Goal: Information Seeking & Learning: Learn about a topic

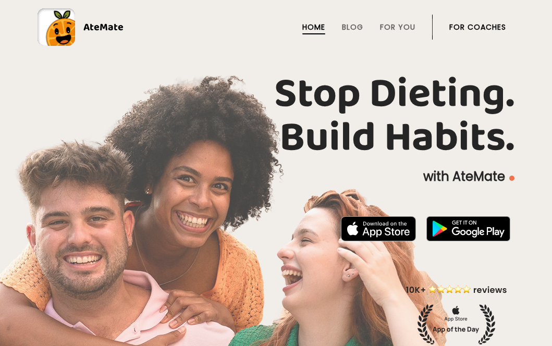
click at [497, 28] on link "For Coaches" at bounding box center [477, 27] width 57 height 8
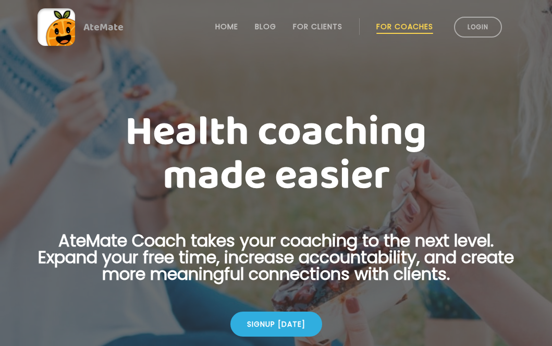
click at [497, 28] on link "Login" at bounding box center [478, 27] width 48 height 21
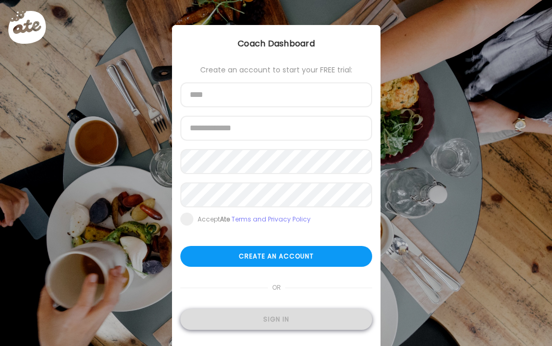
type input "**********"
click at [293, 322] on div "Sign in" at bounding box center [276, 319] width 192 height 21
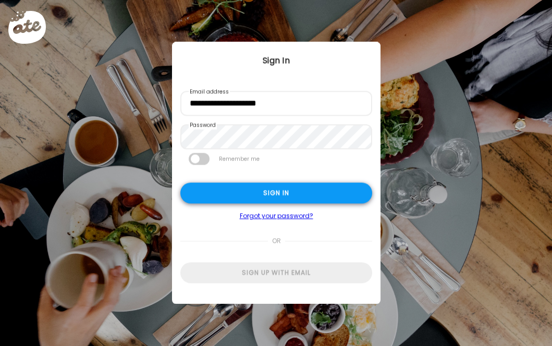
click at [326, 190] on div "Sign in" at bounding box center [276, 193] width 192 height 21
type input "**********"
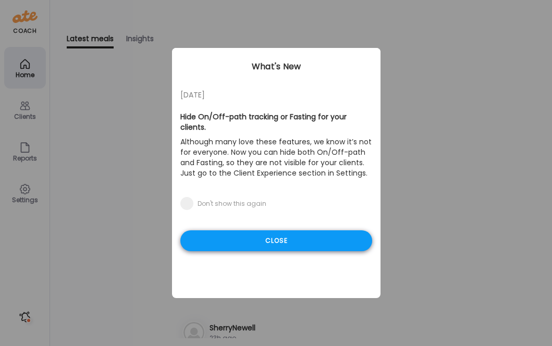
click at [295, 234] on div "Close" at bounding box center [276, 240] width 192 height 21
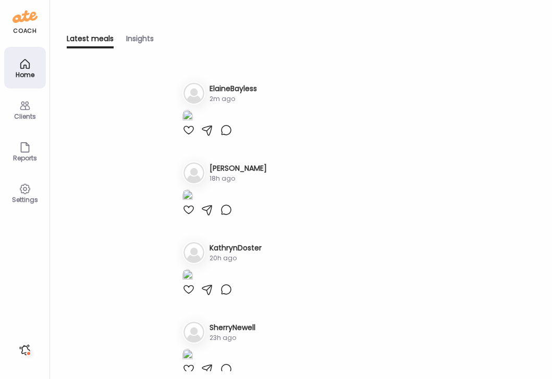
click at [24, 108] on icon at bounding box center [25, 106] width 13 height 13
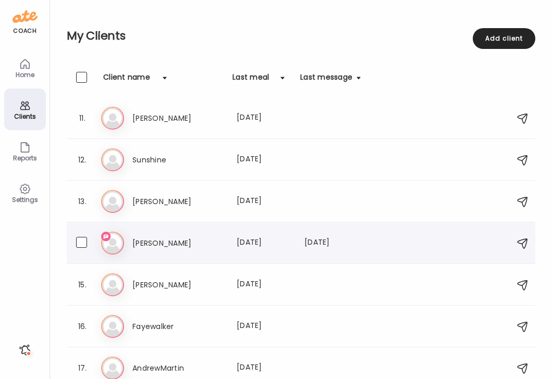
click at [155, 242] on h3 "Anthony" at bounding box center [178, 243] width 92 height 13
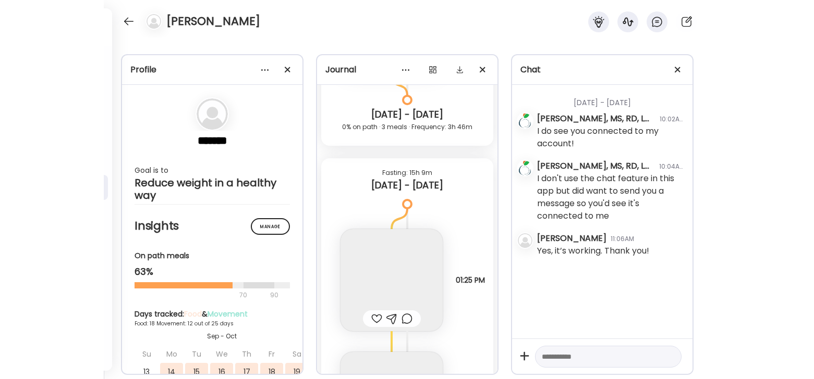
scroll to position [12128, 0]
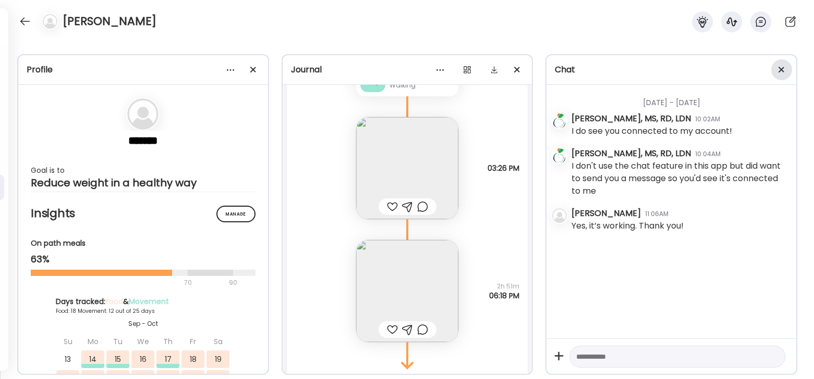
click at [552, 71] on div at bounding box center [781, 69] width 21 height 21
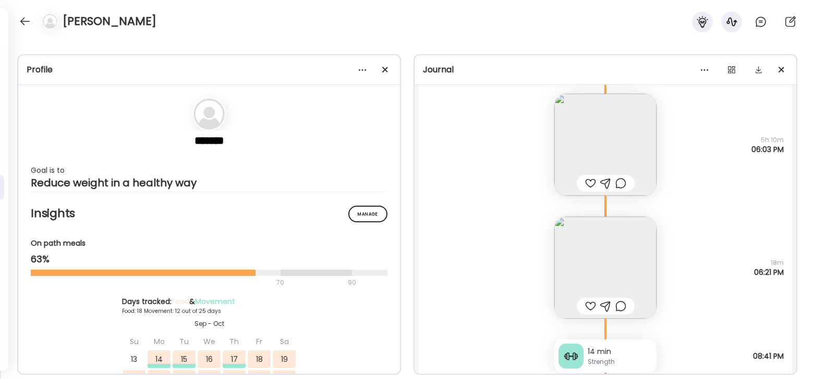
scroll to position [1145, 0]
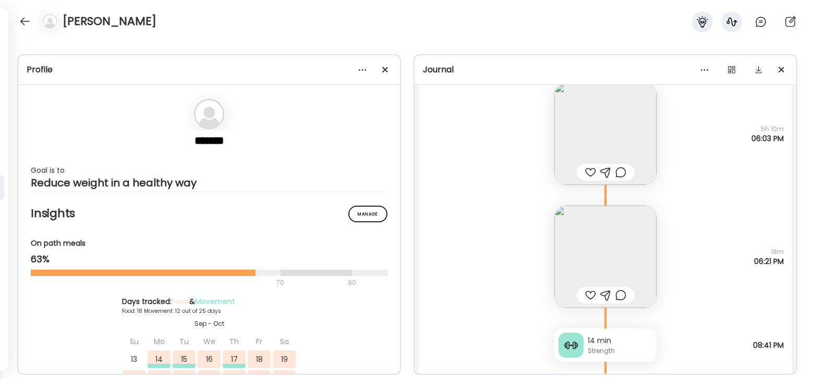
click at [552, 264] on img at bounding box center [605, 257] width 102 height 102
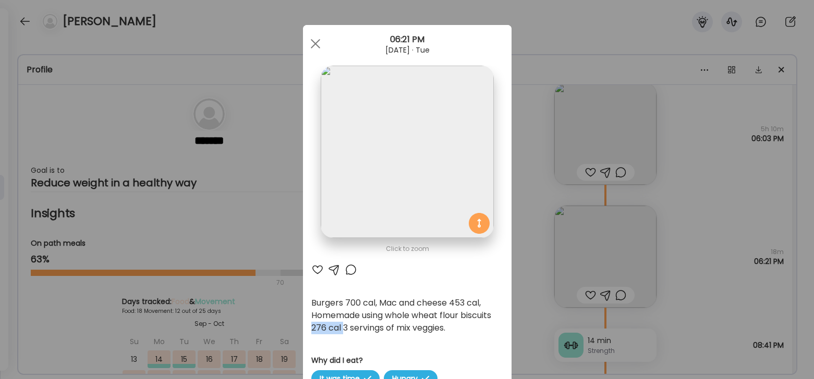
drag, startPoint x: 311, startPoint y: 328, endPoint x: 345, endPoint y: 330, distance: 33.9
click at [345, 330] on div "Burgers 700 cal, Mac and cheese 453 cal, Homemade using whole wheat flour biscu…" at bounding box center [407, 316] width 192 height 38
click at [435, 179] on img at bounding box center [407, 152] width 173 height 173
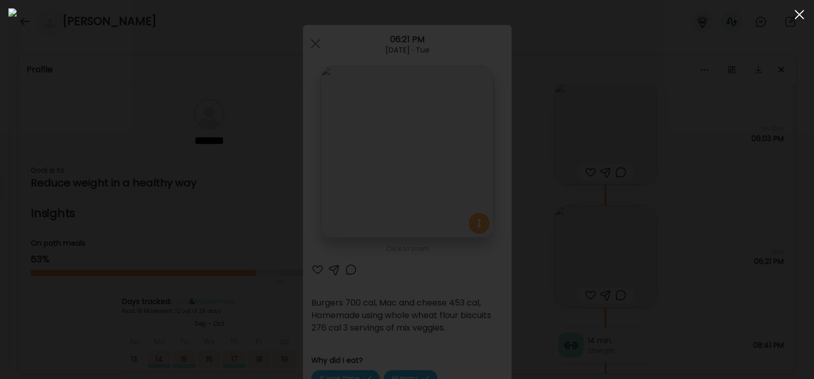
click at [552, 17] on span at bounding box center [798, 14] width 9 height 9
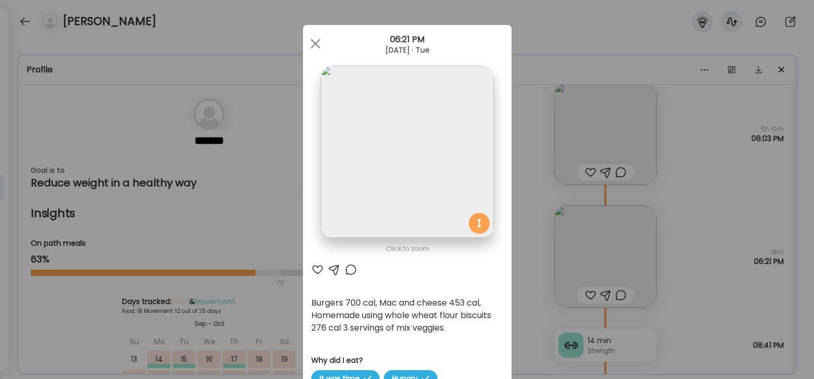
click at [425, 159] on img at bounding box center [407, 152] width 173 height 173
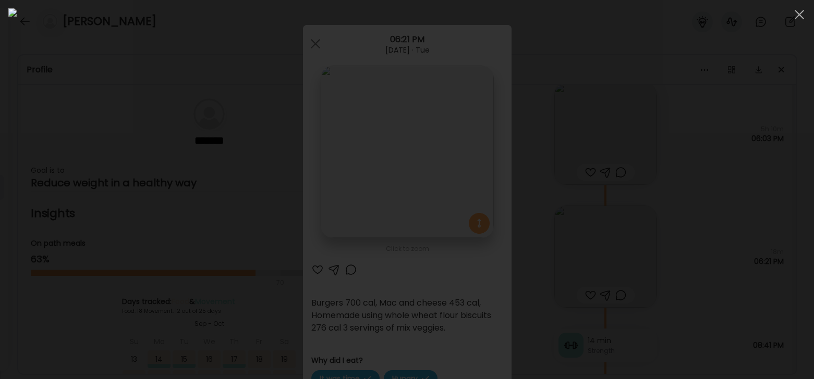
click at [552, 332] on div at bounding box center [406, 189] width 797 height 363
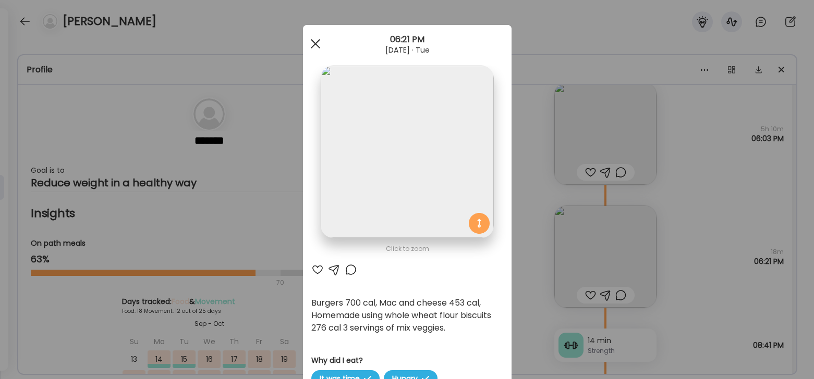
click at [318, 45] on span at bounding box center [314, 43] width 9 height 9
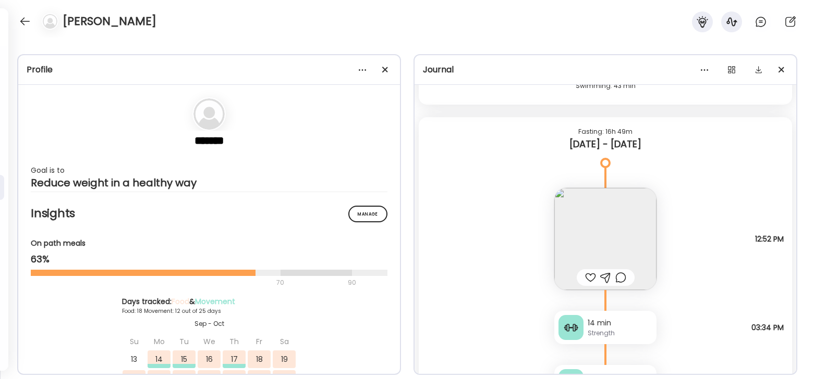
scroll to position [803, 0]
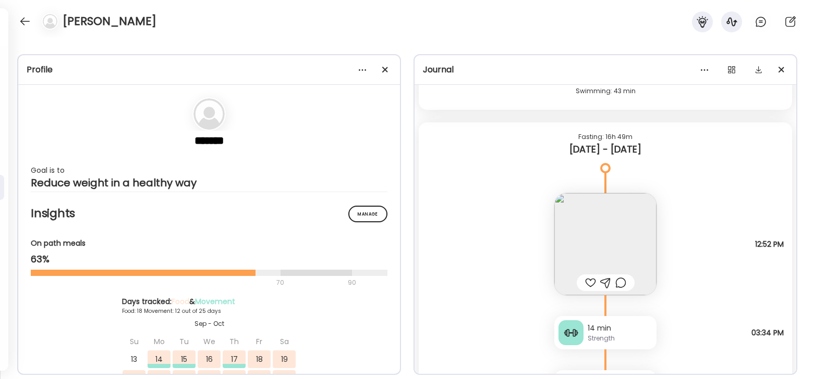
click at [552, 248] on img at bounding box center [605, 244] width 102 height 102
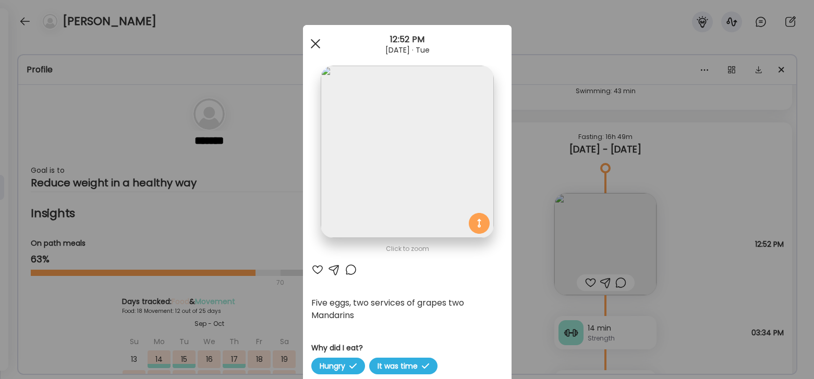
click at [313, 42] on span at bounding box center [314, 43] width 9 height 9
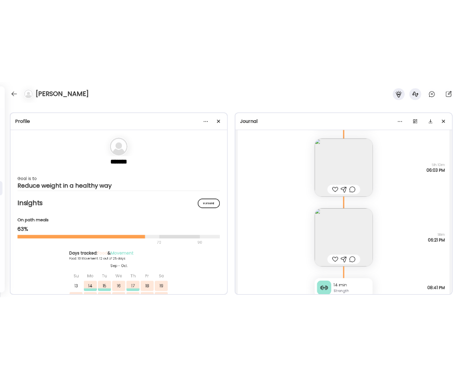
scroll to position [1126, 0]
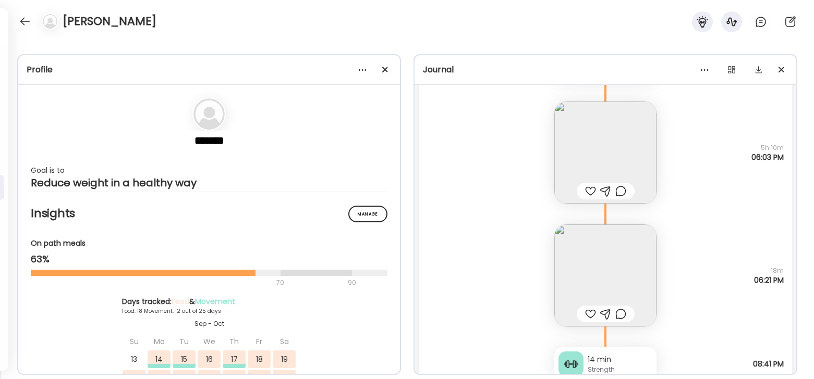
click at [552, 279] on img at bounding box center [605, 276] width 102 height 102
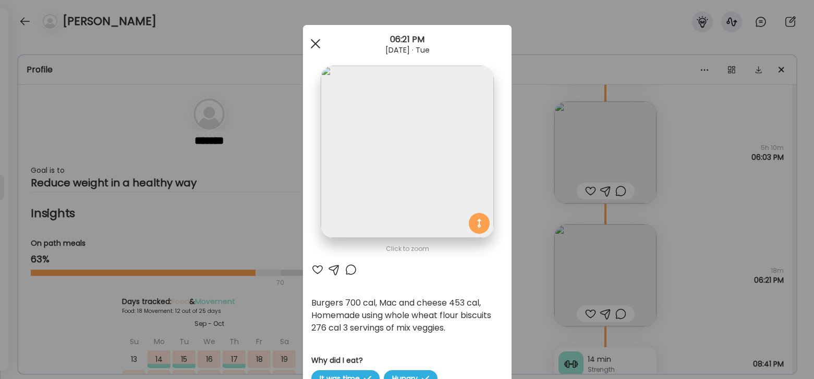
click at [315, 46] on div at bounding box center [315, 43] width 21 height 21
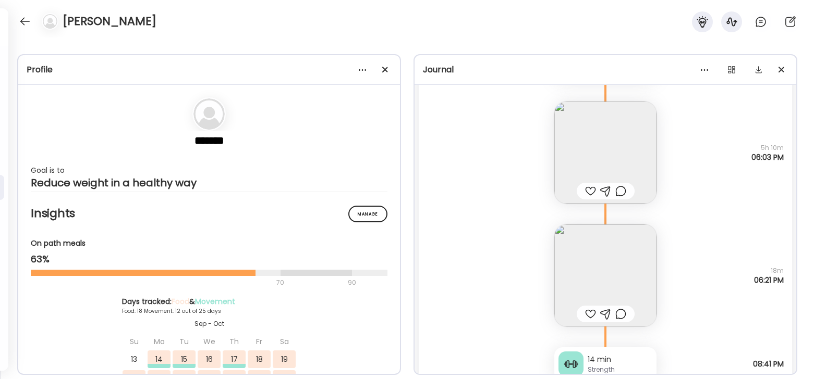
click at [552, 266] on img at bounding box center [605, 276] width 102 height 102
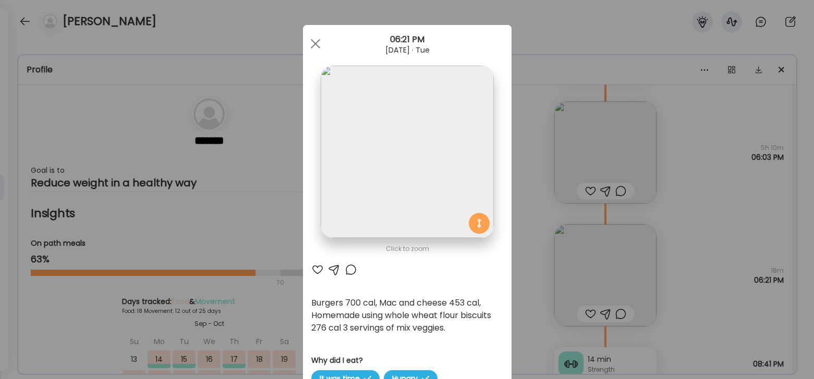
click at [443, 169] on img at bounding box center [407, 152] width 173 height 173
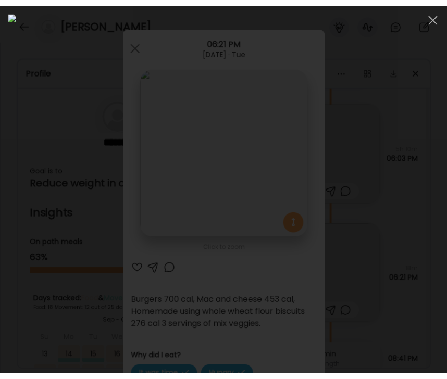
scroll to position [958, 0]
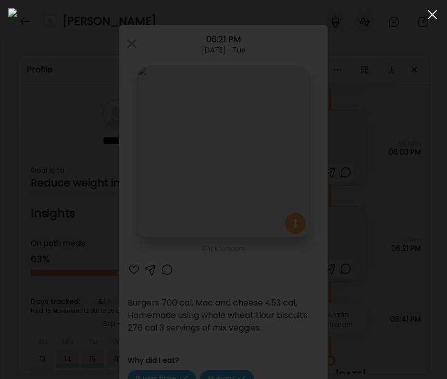
click at [435, 18] on div at bounding box center [432, 14] width 21 height 21
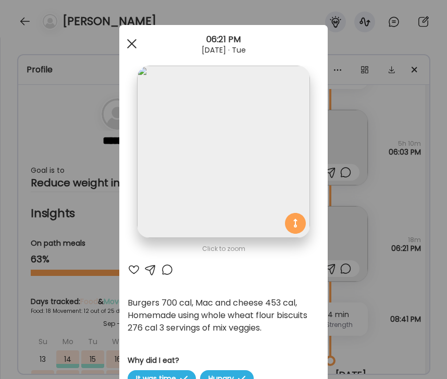
click at [134, 41] on span at bounding box center [131, 43] width 9 height 9
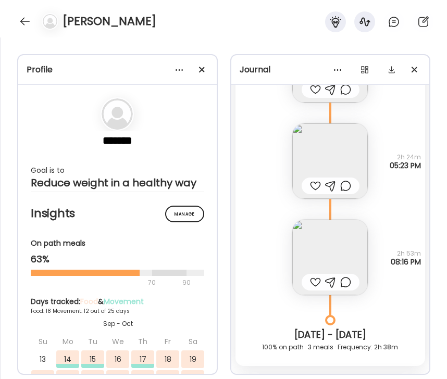
scroll to position [1439, 0]
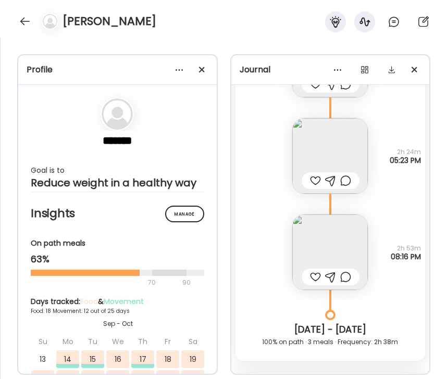
click at [345, 254] on img at bounding box center [330, 253] width 76 height 76
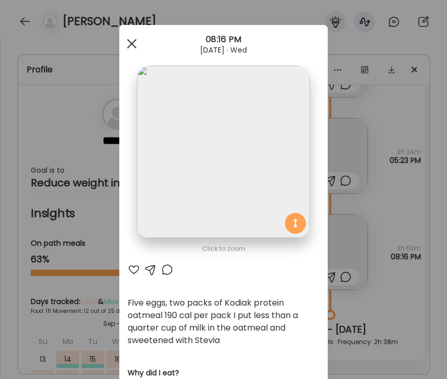
click at [134, 49] on div at bounding box center [131, 43] width 21 height 21
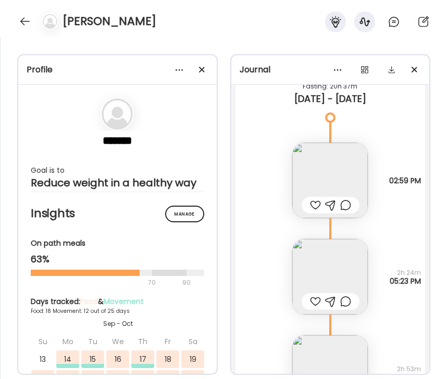
scroll to position [1332, 0]
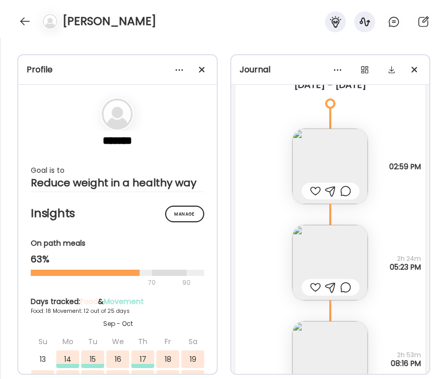
click at [327, 162] on img at bounding box center [330, 167] width 76 height 76
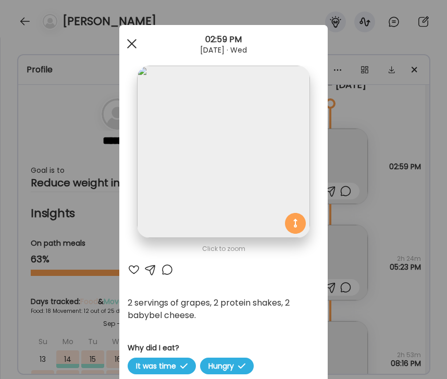
click at [133, 43] on span at bounding box center [131, 43] width 9 height 9
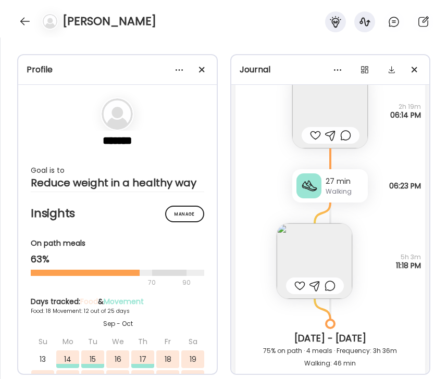
scroll to position [5832, 0]
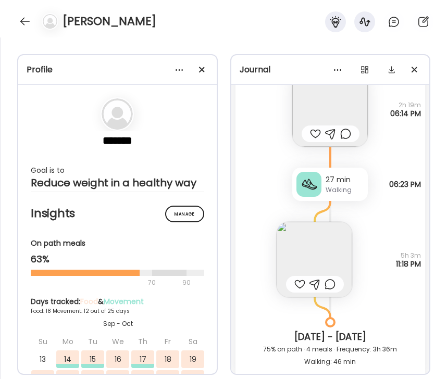
click at [317, 245] on img at bounding box center [315, 260] width 76 height 76
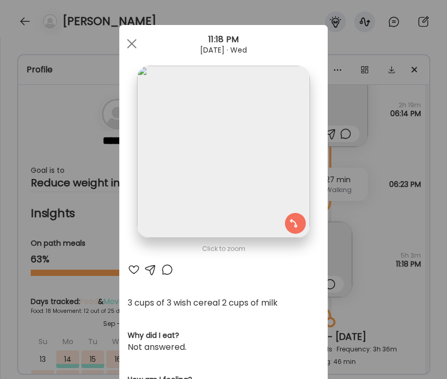
click at [240, 176] on img at bounding box center [223, 152] width 173 height 173
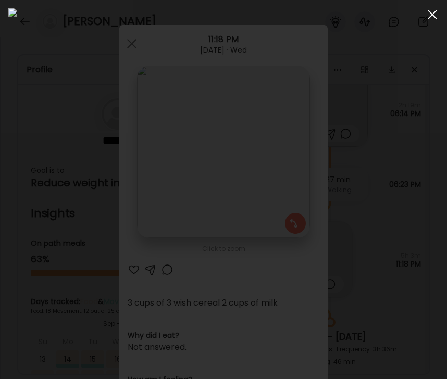
click at [435, 15] on div at bounding box center [432, 14] width 21 height 21
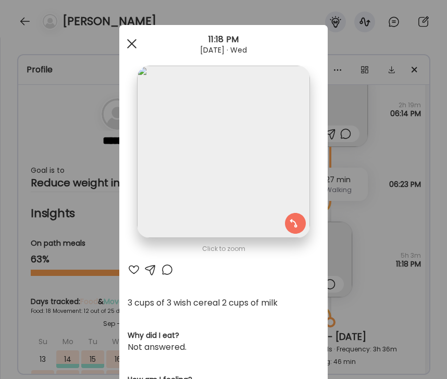
click at [133, 42] on span at bounding box center [131, 43] width 9 height 9
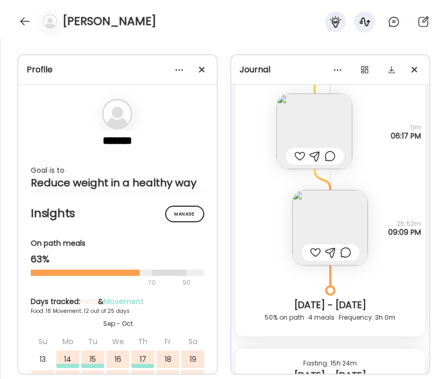
scroll to position [2678, 0]
click at [340, 223] on img at bounding box center [330, 228] width 76 height 76
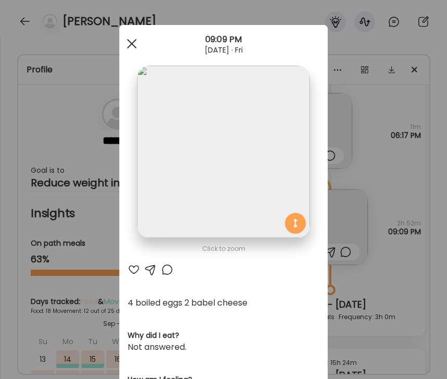
click at [132, 45] on div at bounding box center [131, 43] width 21 height 21
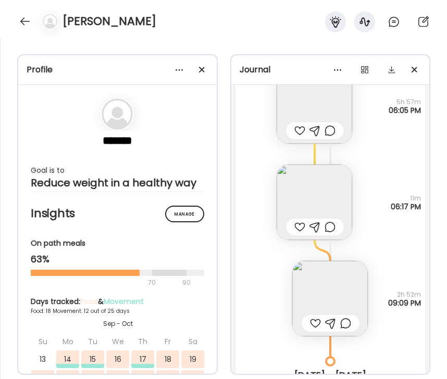
scroll to position [2594, 0]
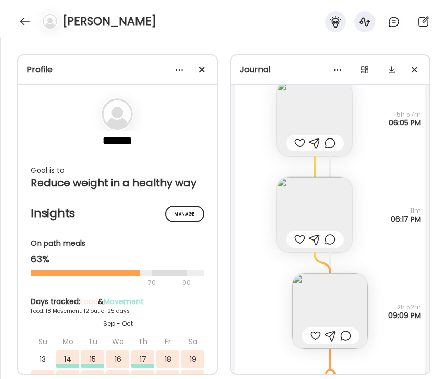
click at [346, 202] on img at bounding box center [315, 215] width 76 height 76
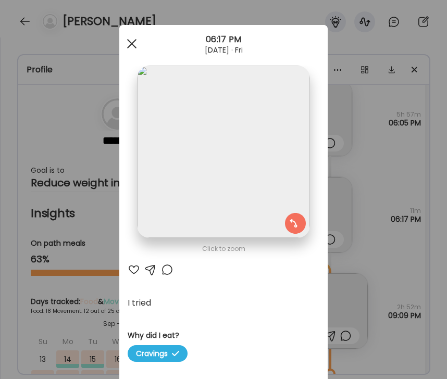
click at [134, 39] on div at bounding box center [131, 43] width 21 height 21
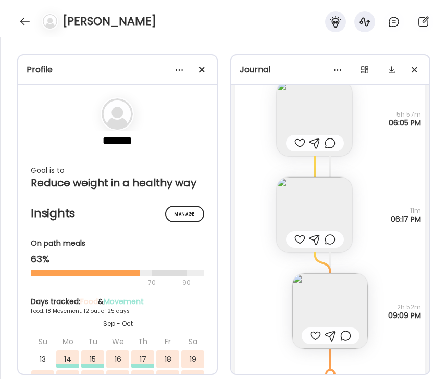
click at [259, 222] on div "I tried Why did I eat? Cravings How am I feeling? ☹️ 11m 06:17 PM" at bounding box center [331, 204] width 190 height 96
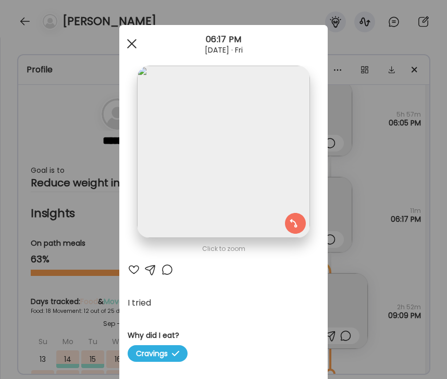
click at [131, 40] on div at bounding box center [131, 43] width 21 height 21
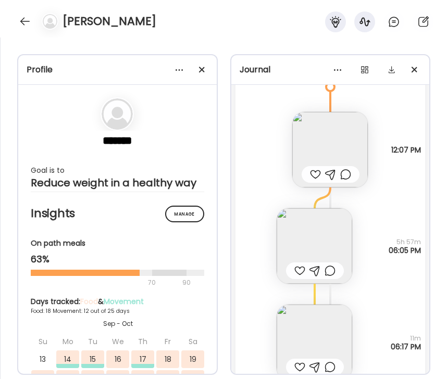
scroll to position [2466, 0]
click at [324, 236] on img at bounding box center [315, 247] width 76 height 76
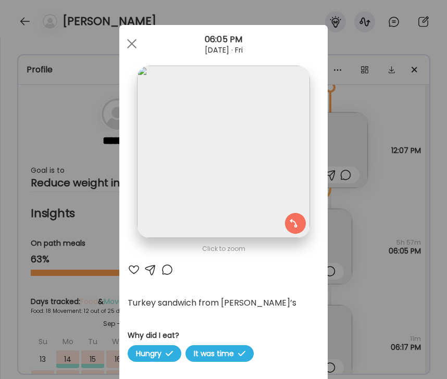
click at [232, 176] on img at bounding box center [223, 152] width 173 height 173
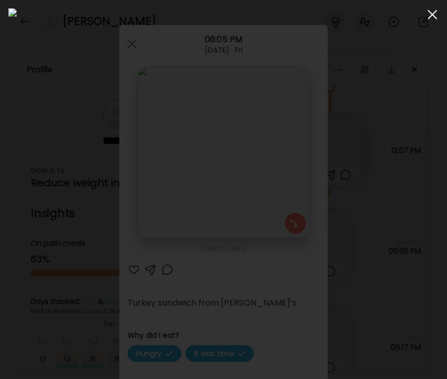
click at [430, 16] on span at bounding box center [432, 14] width 9 height 9
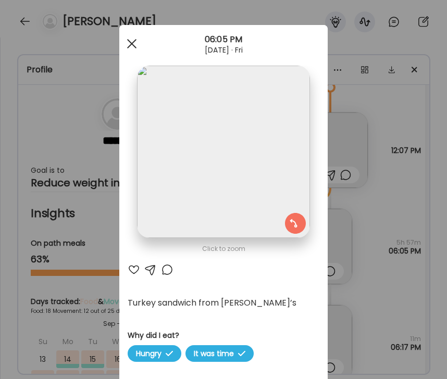
click at [131, 35] on div at bounding box center [131, 43] width 21 height 21
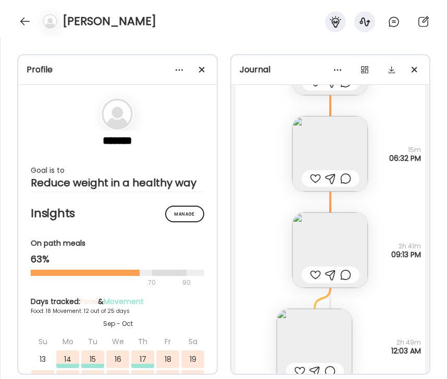
scroll to position [3262, 0]
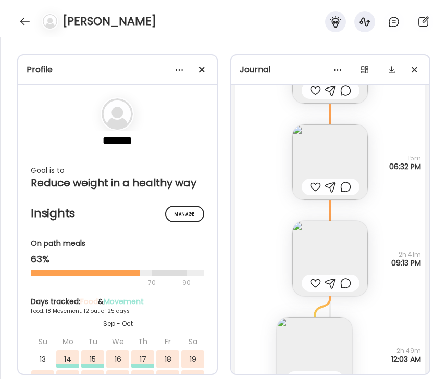
click at [329, 140] on img at bounding box center [330, 163] width 76 height 76
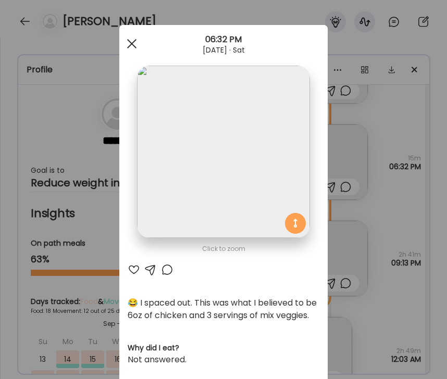
click at [122, 41] on div at bounding box center [131, 43] width 21 height 21
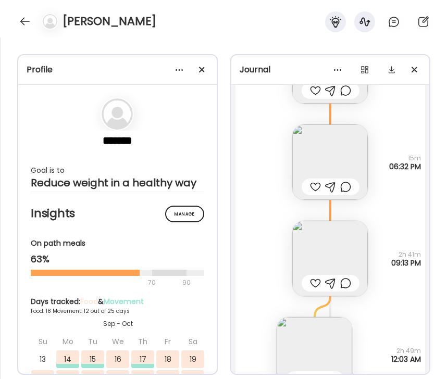
click at [340, 153] on img at bounding box center [330, 163] width 76 height 76
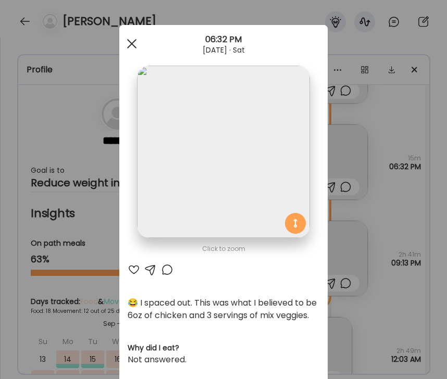
click at [132, 47] on div at bounding box center [131, 43] width 21 height 21
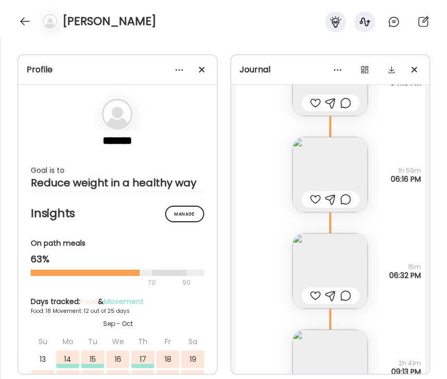
scroll to position [3147, 0]
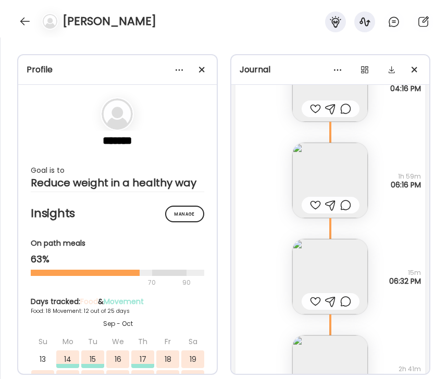
click at [316, 176] on img at bounding box center [330, 181] width 76 height 76
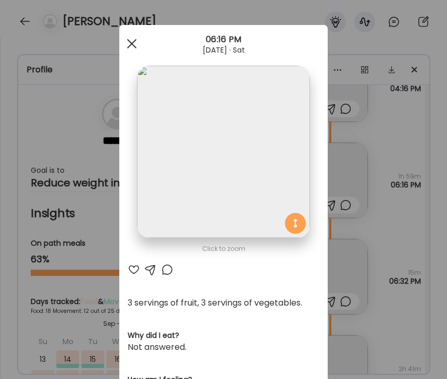
click at [135, 42] on div at bounding box center [131, 43] width 21 height 21
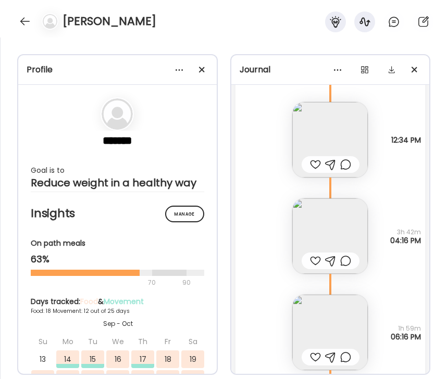
scroll to position [3110, 0]
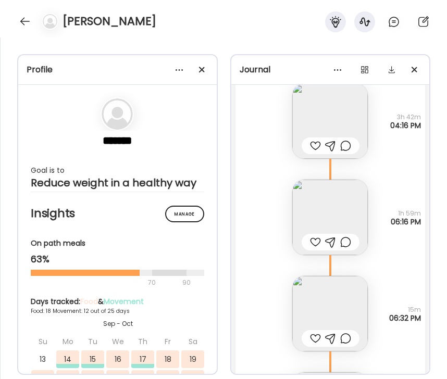
click at [329, 212] on img at bounding box center [330, 218] width 76 height 76
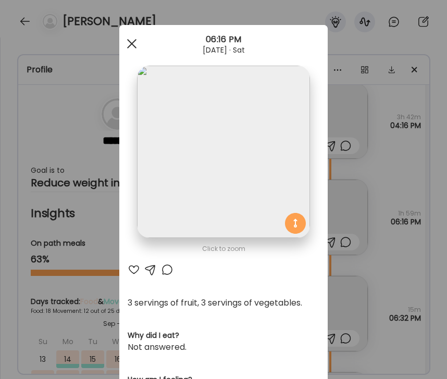
click at [133, 45] on span at bounding box center [131, 43] width 9 height 9
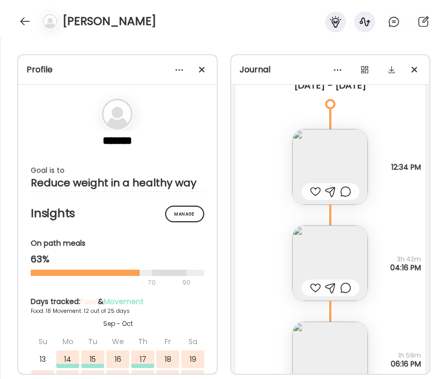
scroll to position [2955, 0]
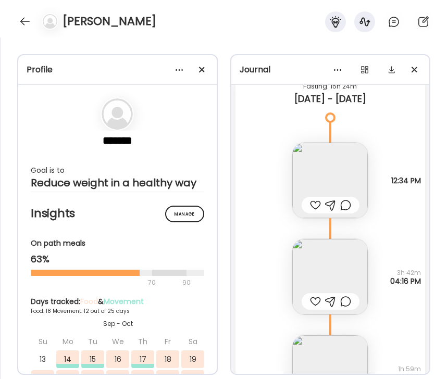
click at [347, 264] on img at bounding box center [330, 277] width 76 height 76
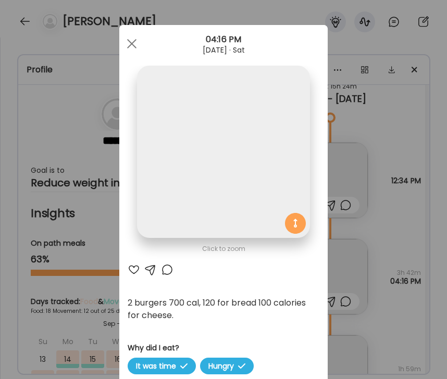
click at [131, 46] on div at bounding box center [131, 43] width 21 height 21
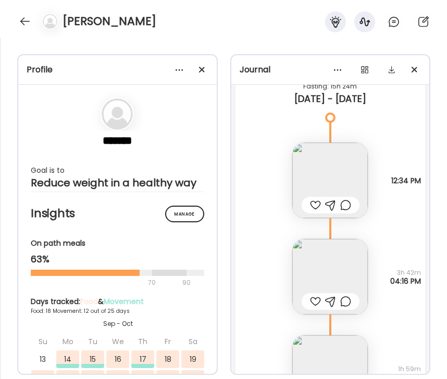
click at [350, 179] on img at bounding box center [330, 181] width 76 height 76
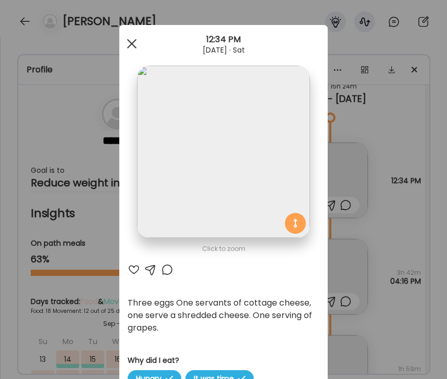
click at [132, 40] on div at bounding box center [131, 43] width 21 height 21
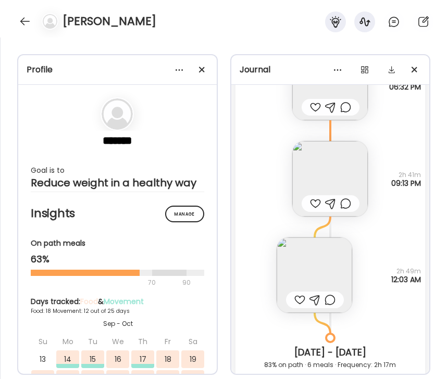
scroll to position [3343, 0]
click at [349, 171] on img at bounding box center [330, 178] width 76 height 76
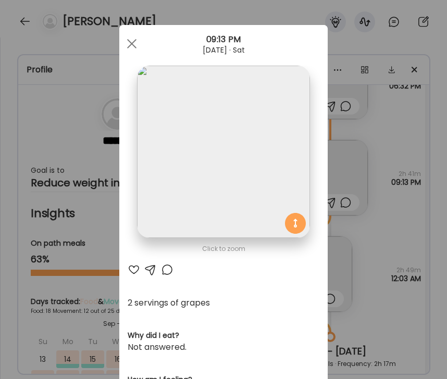
click at [133, 43] on div at bounding box center [131, 43] width 21 height 21
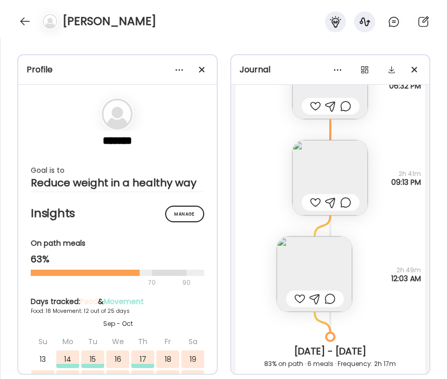
click at [325, 266] on img at bounding box center [315, 275] width 76 height 76
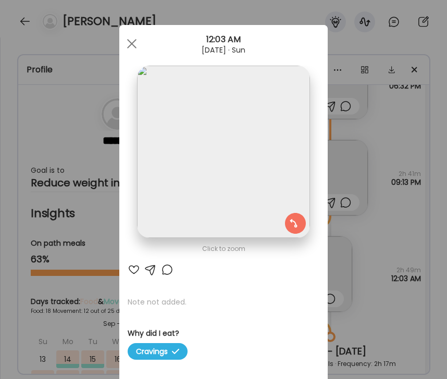
click at [240, 170] on img at bounding box center [223, 152] width 173 height 173
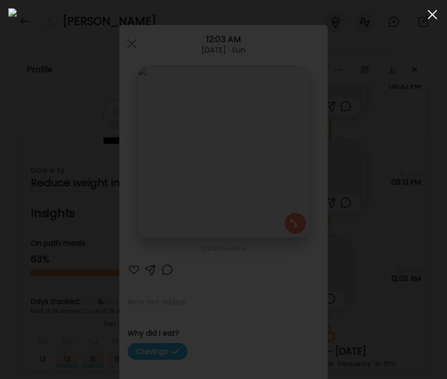
click at [432, 14] on span at bounding box center [432, 14] width 9 height 9
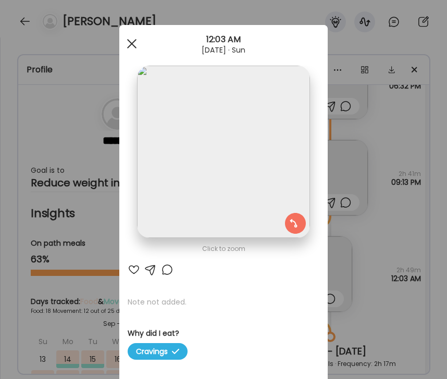
click at [133, 44] on div at bounding box center [131, 43] width 21 height 21
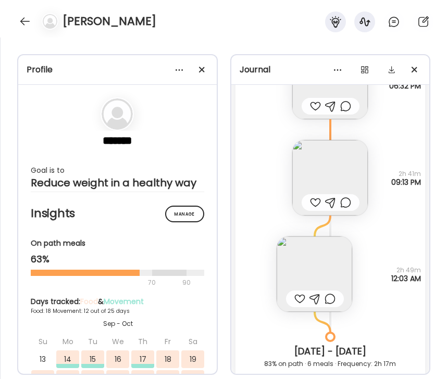
click at [250, 270] on div "Note not added Why did I eat? Cravings 2h 49m 12:03 AM" at bounding box center [331, 264] width 190 height 96
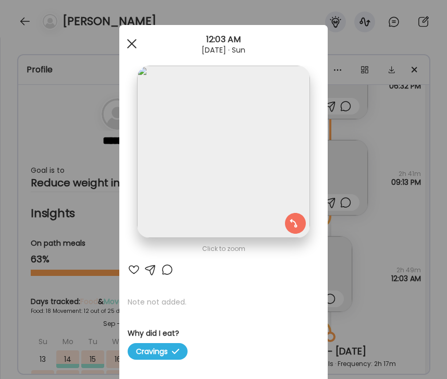
click at [132, 43] on span at bounding box center [131, 43] width 9 height 9
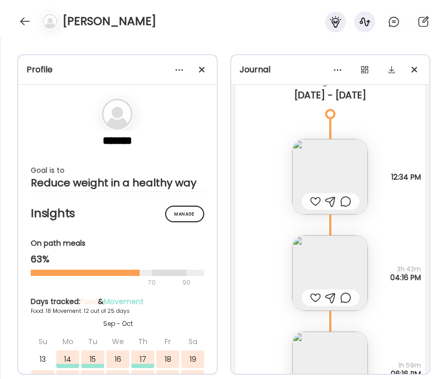
scroll to position [2952, 0]
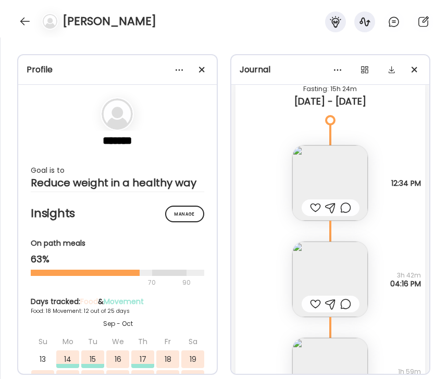
click at [345, 172] on img at bounding box center [330, 183] width 76 height 76
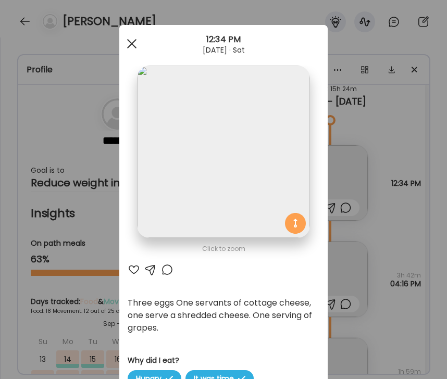
click at [131, 40] on div at bounding box center [131, 43] width 21 height 21
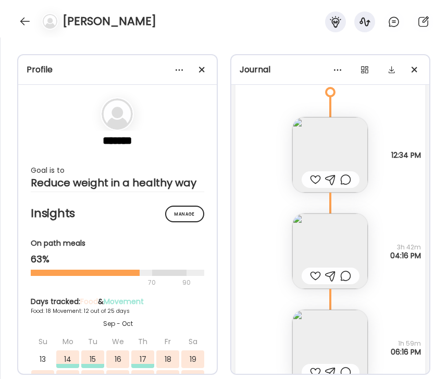
scroll to position [2982, 0]
click at [327, 248] on img at bounding box center [330, 250] width 76 height 76
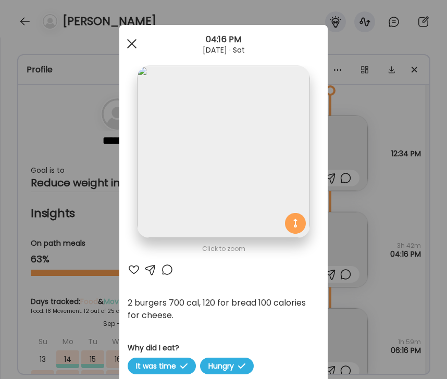
click at [129, 45] on span at bounding box center [131, 43] width 9 height 9
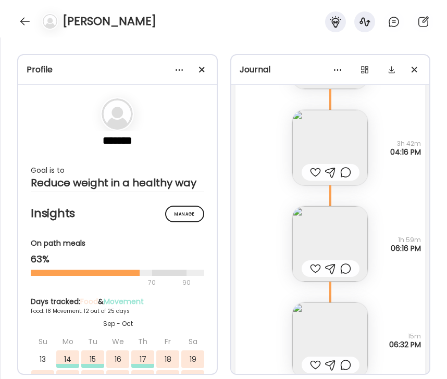
scroll to position [3098, 0]
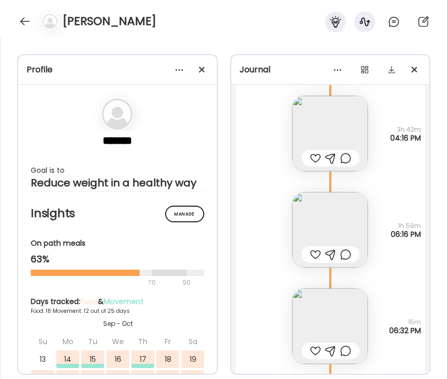
click at [321, 227] on img at bounding box center [330, 230] width 76 height 76
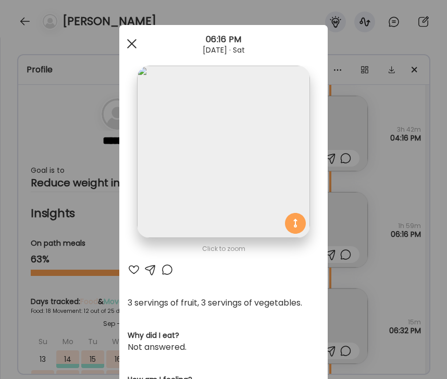
click at [132, 43] on span at bounding box center [131, 43] width 9 height 9
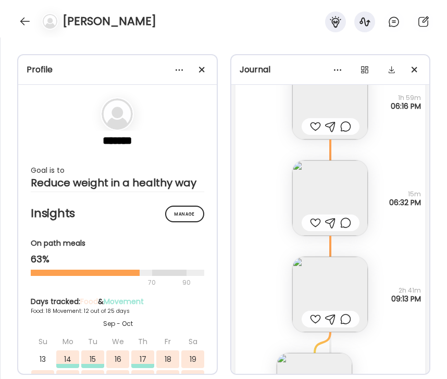
scroll to position [3231, 0]
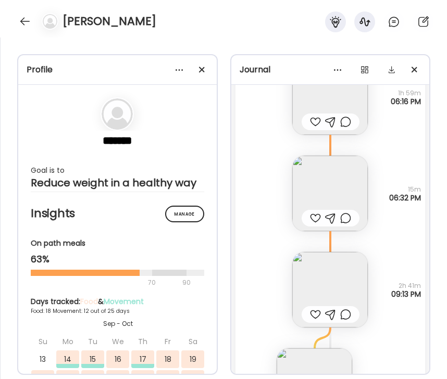
click at [332, 189] on img at bounding box center [330, 194] width 76 height 76
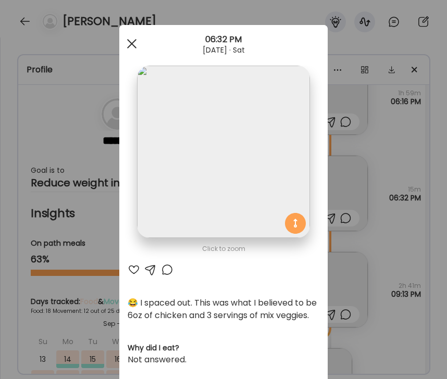
click at [134, 42] on div at bounding box center [131, 43] width 21 height 21
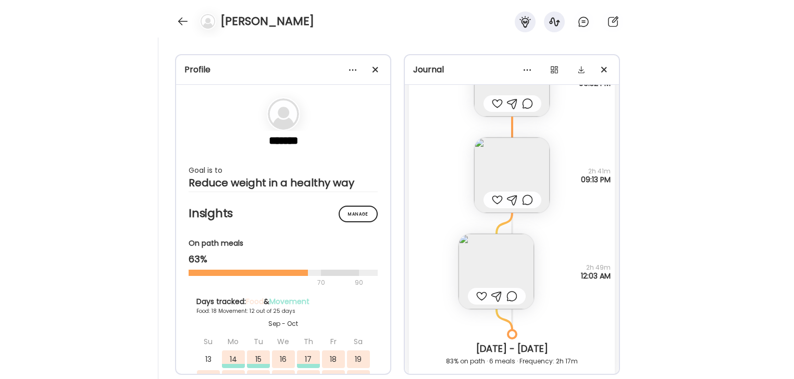
scroll to position [3930, 0]
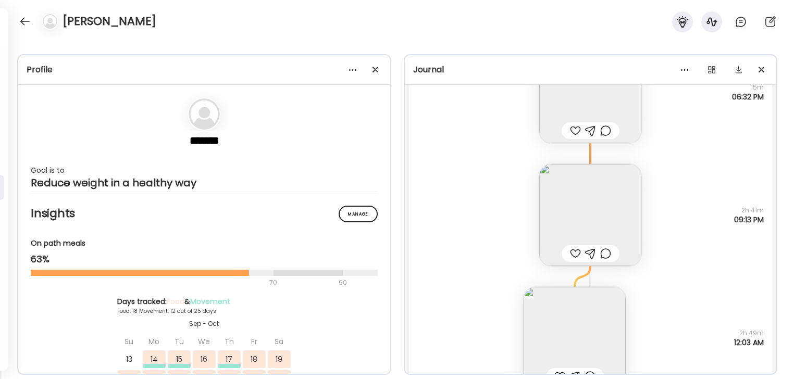
click at [519, 255] on div "2 servings of grapes Questions not answered 2h 41m 09:13 PM" at bounding box center [591, 204] width 364 height 123
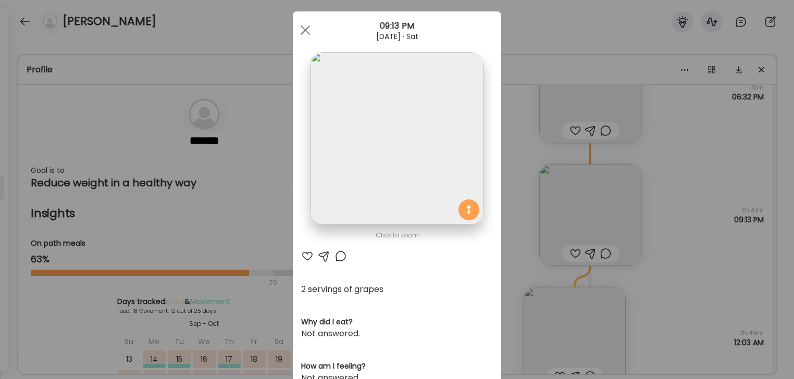
scroll to position [0, 0]
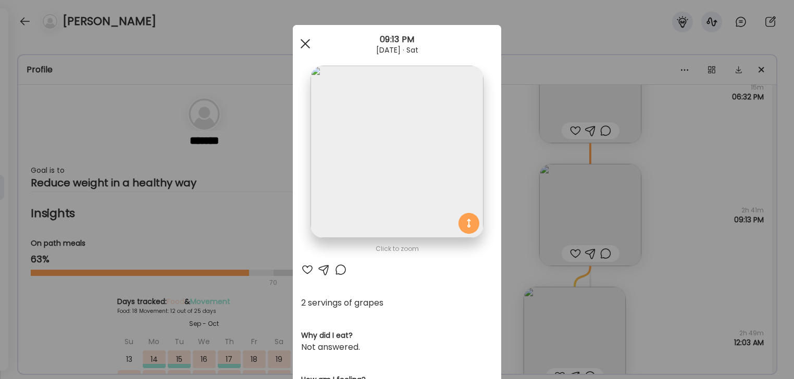
click at [307, 44] on span at bounding box center [305, 43] width 9 height 9
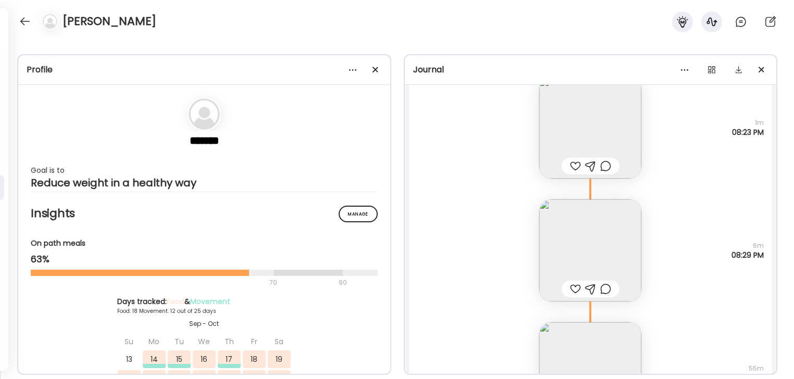
scroll to position [5275, 0]
click at [552, 256] on img at bounding box center [591, 251] width 102 height 102
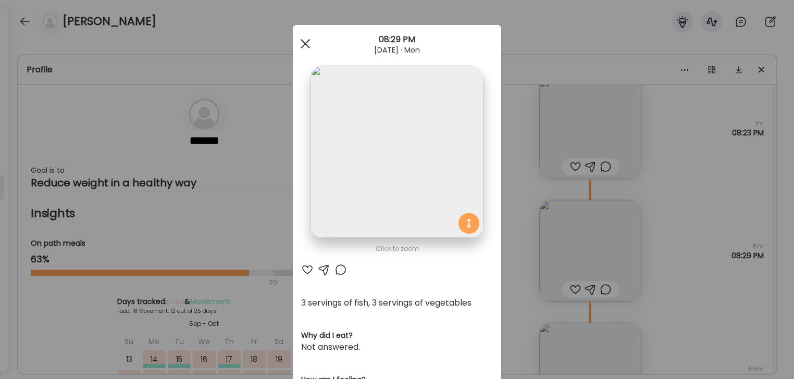
click at [307, 46] on span at bounding box center [305, 43] width 9 height 9
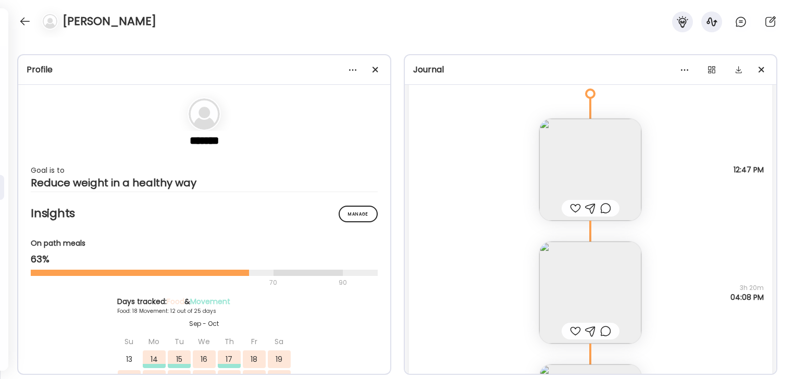
scroll to position [8264, 0]
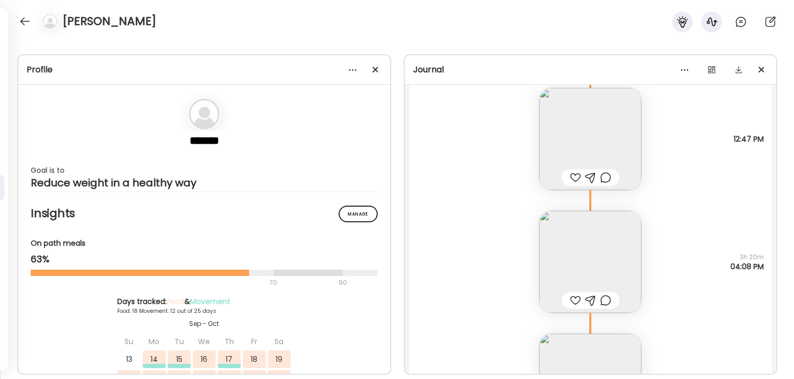
click at [552, 130] on img at bounding box center [591, 139] width 102 height 102
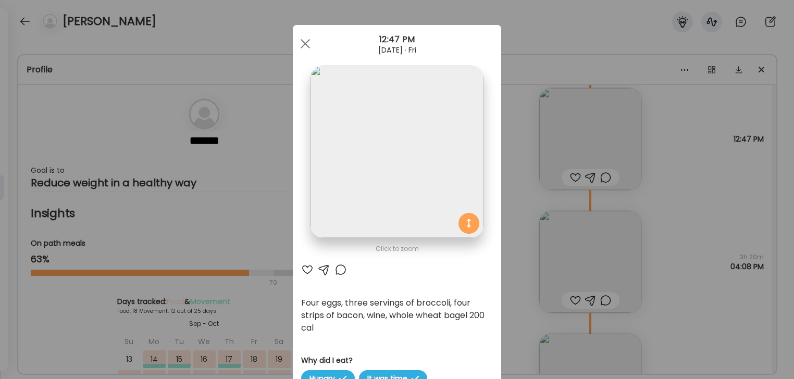
click at [398, 125] on img at bounding box center [397, 152] width 173 height 173
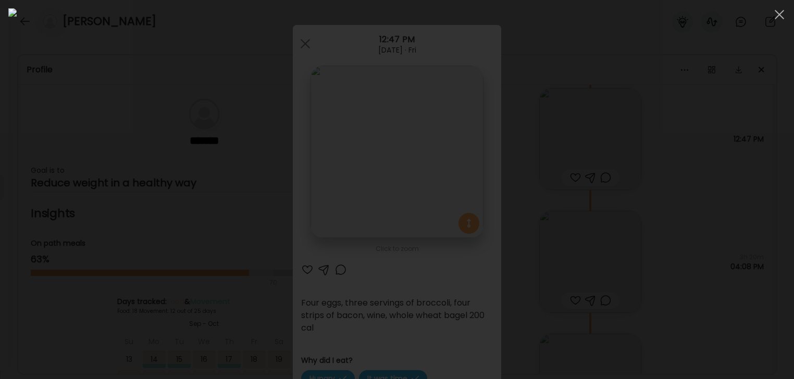
click at [552, 225] on div at bounding box center [397, 189] width 778 height 363
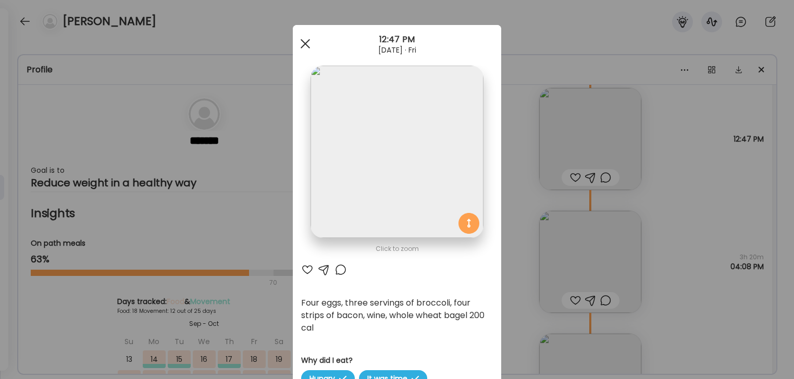
click at [307, 44] on div at bounding box center [305, 43] width 21 height 21
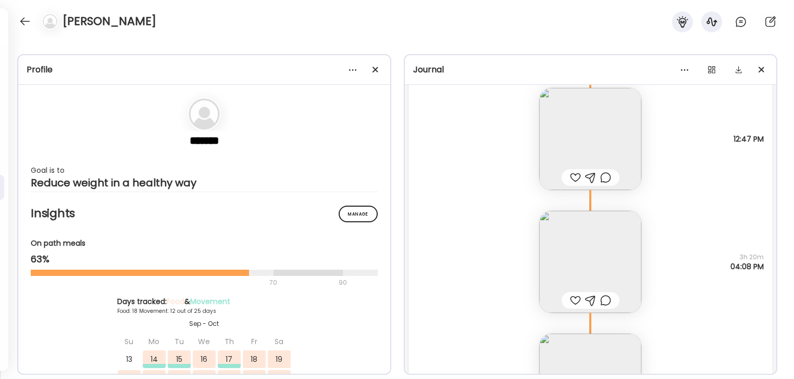
click at [552, 250] on img at bounding box center [591, 262] width 102 height 102
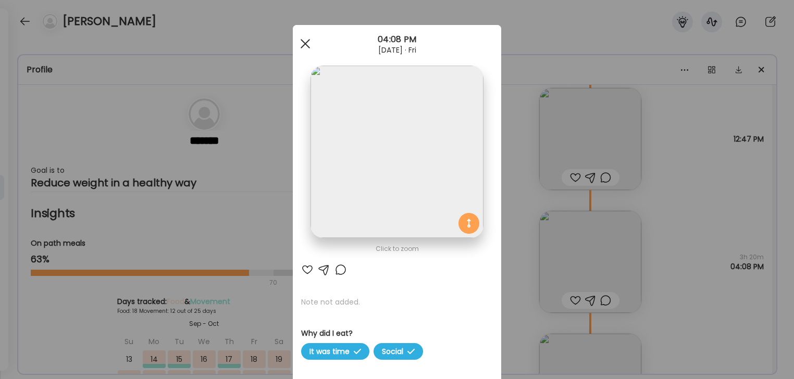
click at [303, 46] on span at bounding box center [305, 43] width 9 height 9
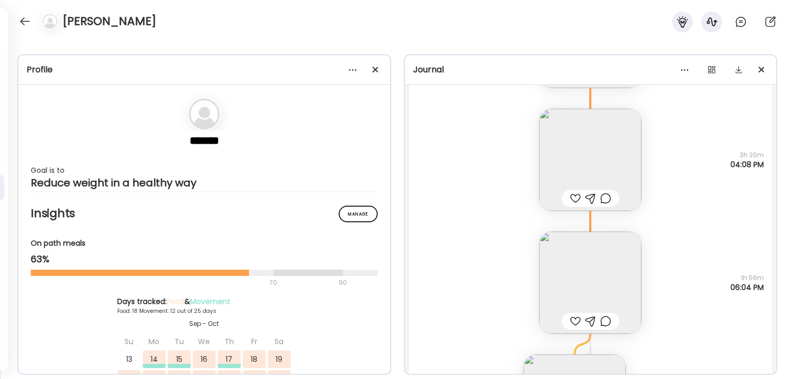
scroll to position [8382, 0]
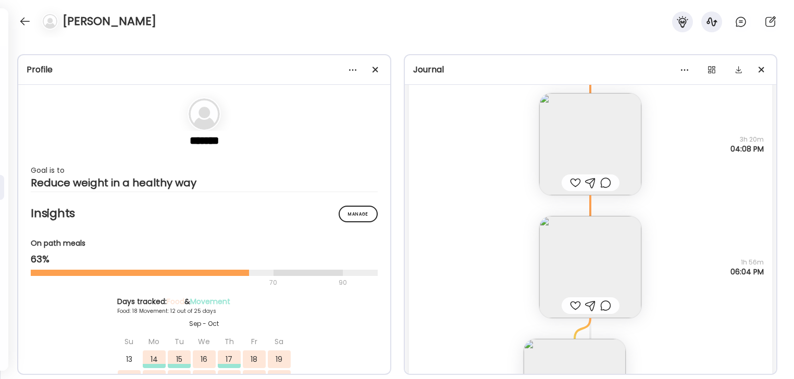
click at [552, 255] on img at bounding box center [591, 267] width 102 height 102
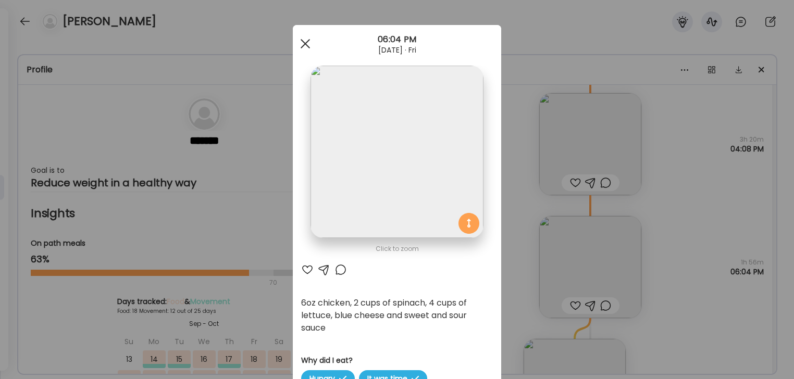
click at [305, 46] on div at bounding box center [305, 43] width 21 height 21
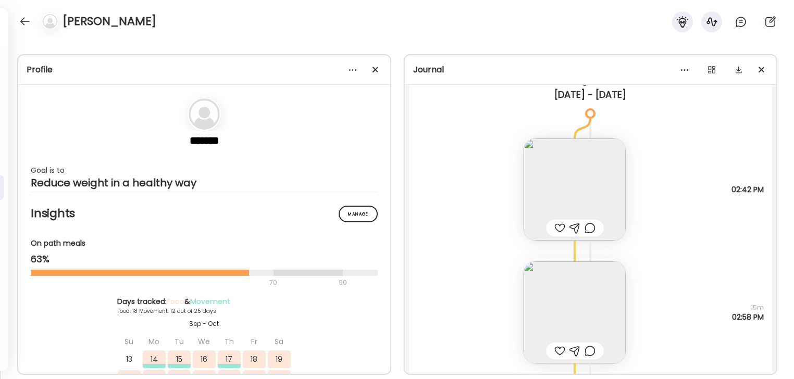
scroll to position [9912, 0]
